Goal: Task Accomplishment & Management: Manage account settings

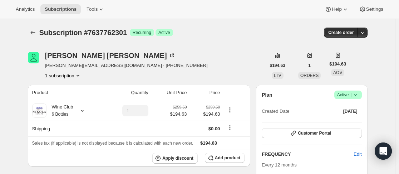
scroll to position [36, 0]
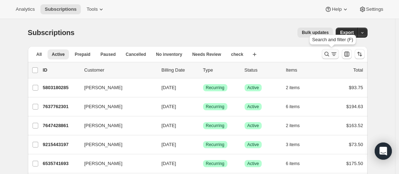
click at [328, 54] on icon "Search and filter results" at bounding box center [326, 53] width 7 height 7
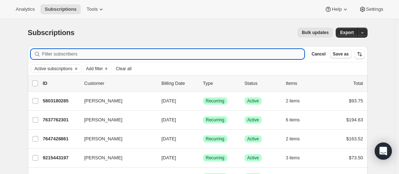
click at [106, 55] on input "Filter subscribers" at bounding box center [173, 54] width 262 height 10
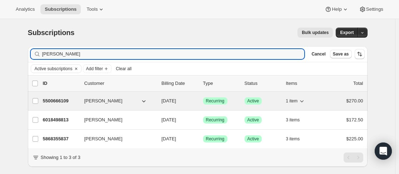
type input "[PERSON_NAME]"
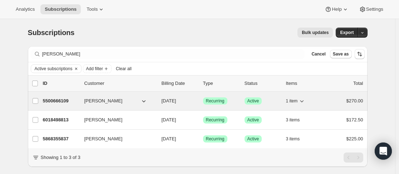
click at [84, 96] on div "5500666109 [PERSON_NAME] [DATE] Success Recurring Success Active 1 item $270.00" at bounding box center [203, 101] width 320 height 10
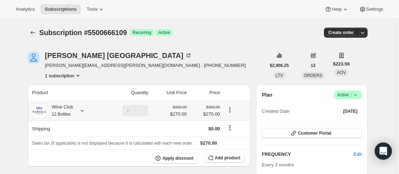
click at [82, 108] on icon at bounding box center [82, 110] width 7 height 7
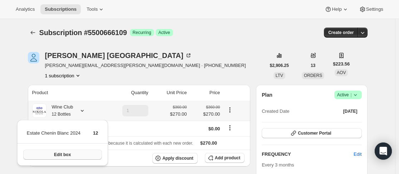
click at [53, 153] on button "Edit box" at bounding box center [62, 154] width 79 height 10
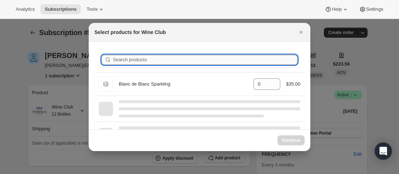
click at [144, 59] on input "Search products" at bounding box center [205, 60] width 184 height 10
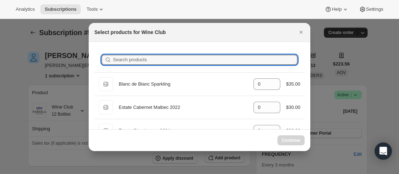
select select "gid://shopify/ProductVariant/43889390125309"
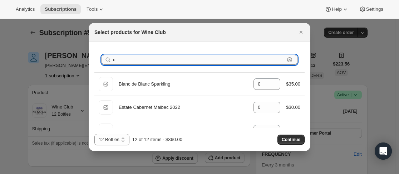
type input "ch"
type input "12"
type input "0"
type input "che"
type input "12"
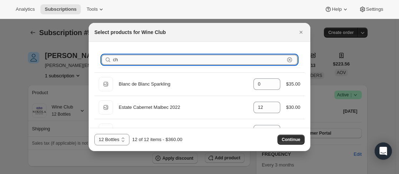
type input "0"
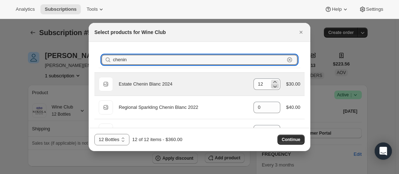
type input "chenin"
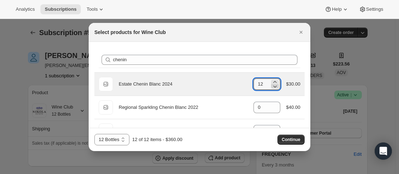
click at [271, 87] on icon ":rsm:" at bounding box center [274, 86] width 7 height 7
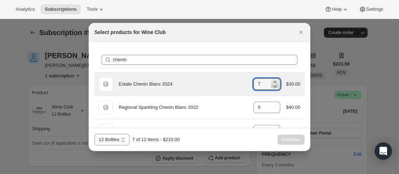
click at [271, 87] on icon ":rsm:" at bounding box center [274, 86] width 7 height 7
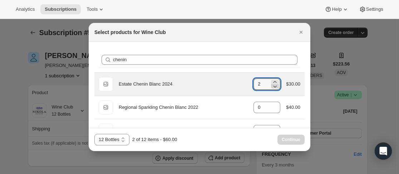
click at [271, 87] on icon ":rsm:" at bounding box center [274, 86] width 7 height 7
click at [271, 86] on icon ":rsm:" at bounding box center [274, 86] width 7 height 7
type input "0"
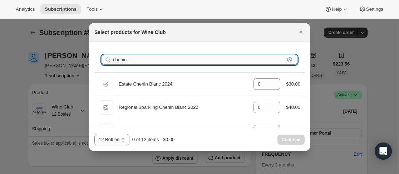
click at [217, 62] on input "chenin" at bounding box center [198, 60] width 171 height 10
type input "c"
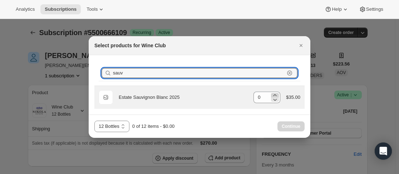
type input "sauv"
click at [275, 94] on icon ":rsm:" at bounding box center [274, 94] width 7 height 7
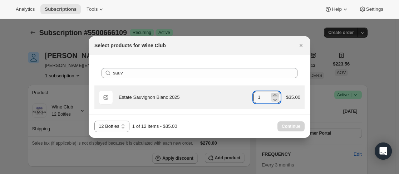
click at [275, 94] on icon ":rsm:" at bounding box center [274, 94] width 7 height 7
click at [275, 93] on icon ":rsm:" at bounding box center [274, 94] width 7 height 7
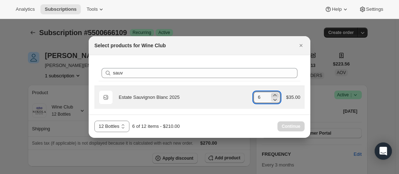
click at [275, 93] on icon ":rsm:" at bounding box center [274, 94] width 7 height 7
click at [276, 93] on icon ":rsm:" at bounding box center [274, 94] width 7 height 7
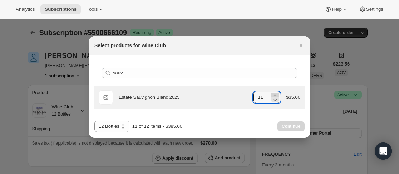
click at [276, 93] on icon ":rsm:" at bounding box center [274, 94] width 7 height 7
type input "12"
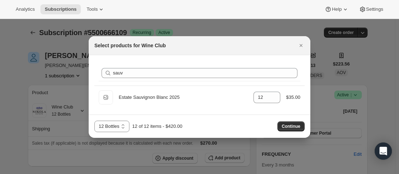
click at [290, 127] on span "Continue" at bounding box center [290, 126] width 19 height 6
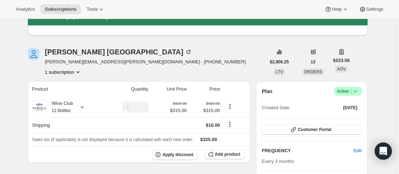
scroll to position [36, 0]
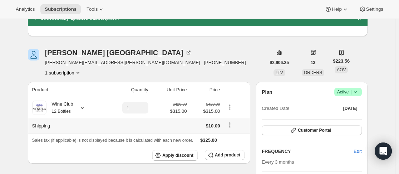
click at [230, 127] on icon "Shipping actions" at bounding box center [229, 124] width 7 height 7
click at [231, 136] on span "Edit shipping rate" at bounding box center [231, 138] width 36 height 5
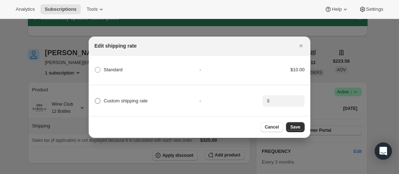
click at [108, 99] on span "Custom shipping rate" at bounding box center [126, 100] width 44 height 5
click at [95, 98] on input "Custom shipping rate" at bounding box center [95, 98] width 0 height 0
radio input "true"
click at [288, 100] on input ":r116:" at bounding box center [282, 100] width 22 height 11
type input "0"
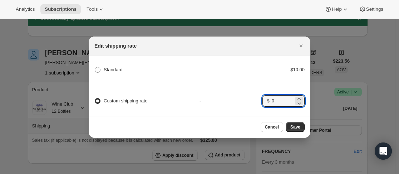
click at [290, 121] on div "Cancel Save" at bounding box center [199, 127] width 221 height 22
click at [292, 128] on span "Save" at bounding box center [295, 127] width 10 height 6
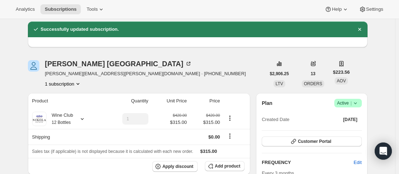
scroll to position [86, 0]
